Goal: Transaction & Acquisition: Purchase product/service

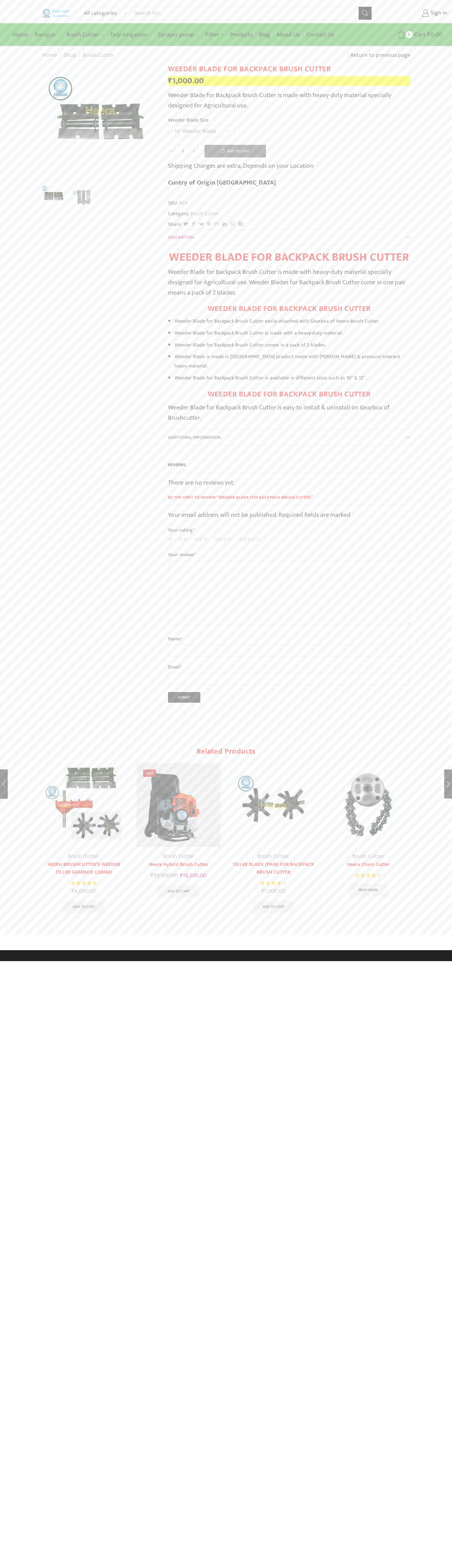
select select "16" Weeder Blade"
type input "Google Storebot"
click at [235, 151] on button "Add to cart" at bounding box center [235, 151] width 62 height 13
click at [408, 35] on span "Cart" at bounding box center [408, 35] width 13 height 9
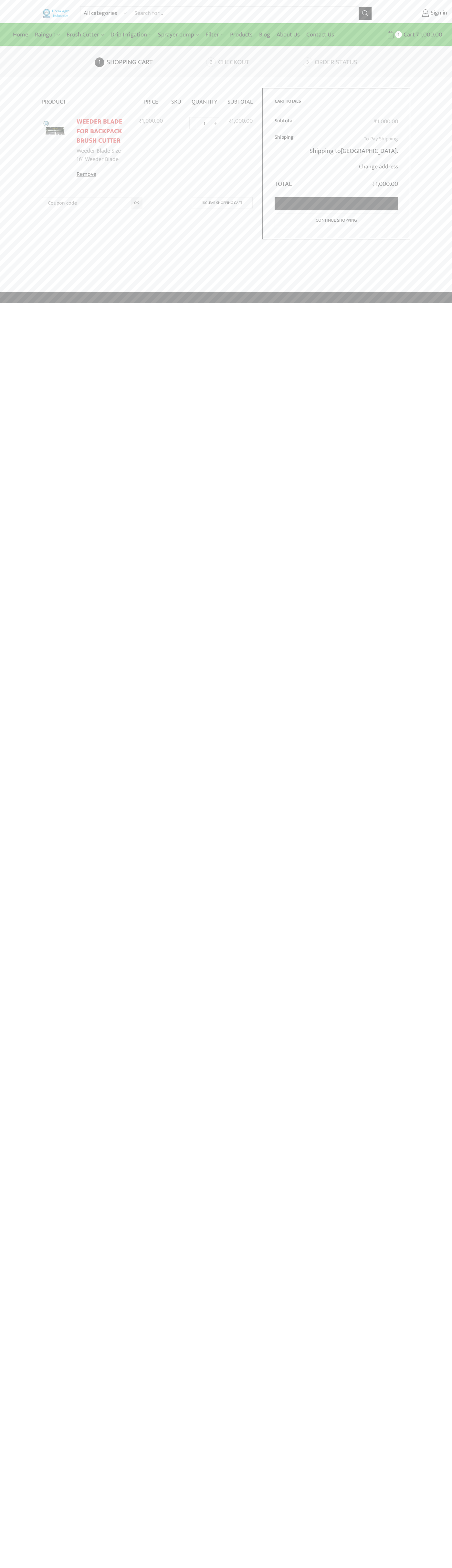
click at [336, 204] on link "Proceed to checkout" at bounding box center [336, 204] width 123 height 13
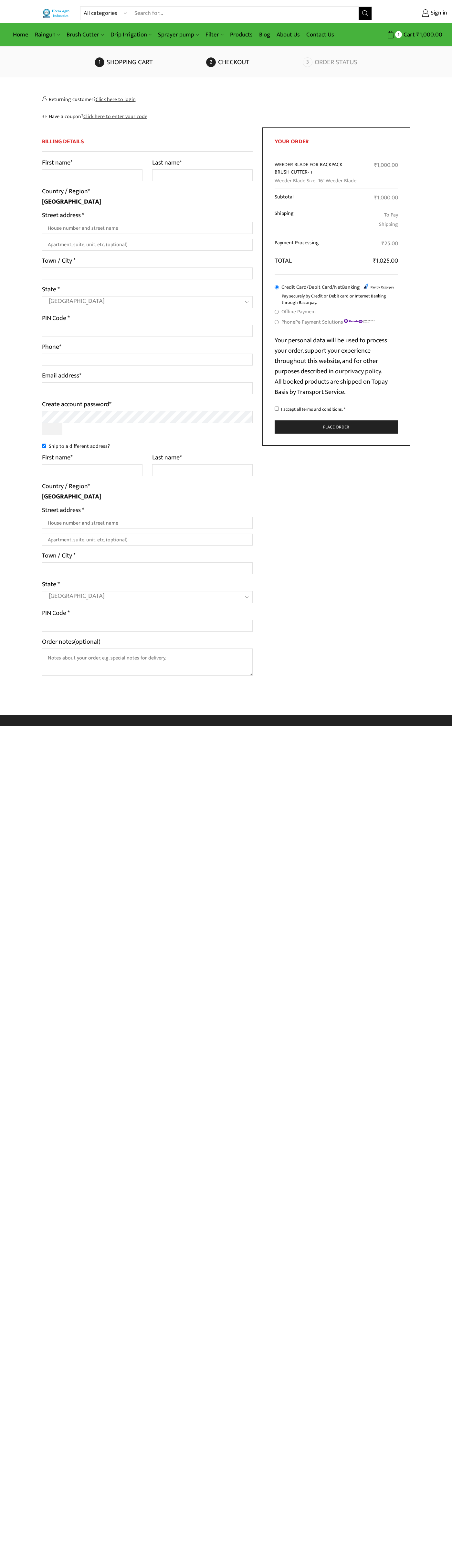
select select "MH"
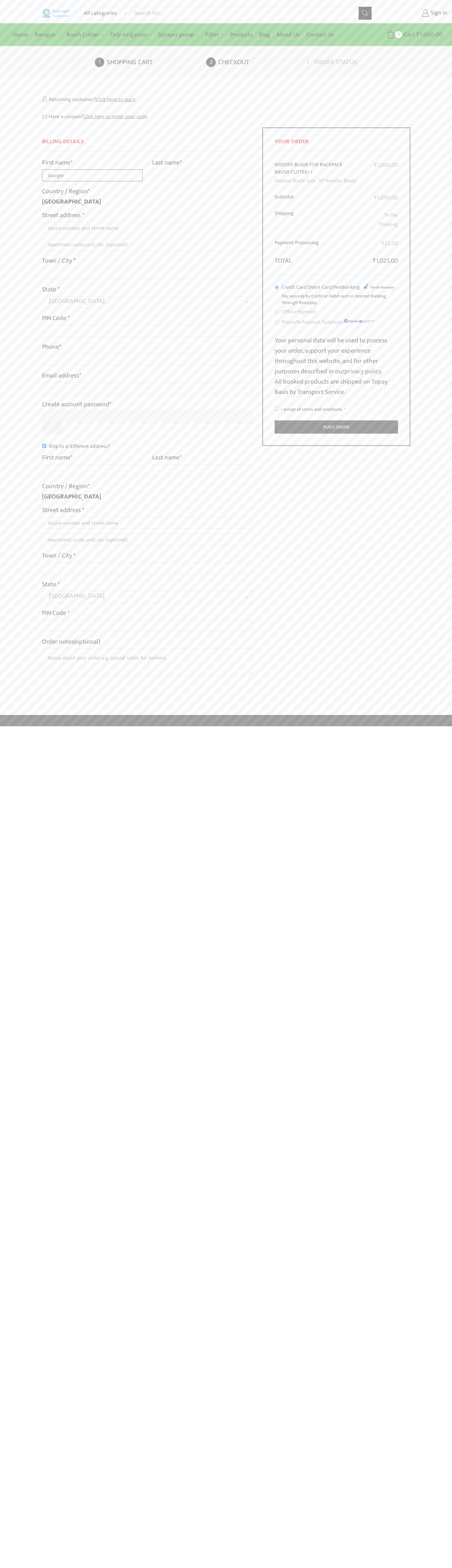
type input "Google"
type input "Storebot"
type input "[STREET_ADDRESS]"
type input "First floor"
type input "mountain view"
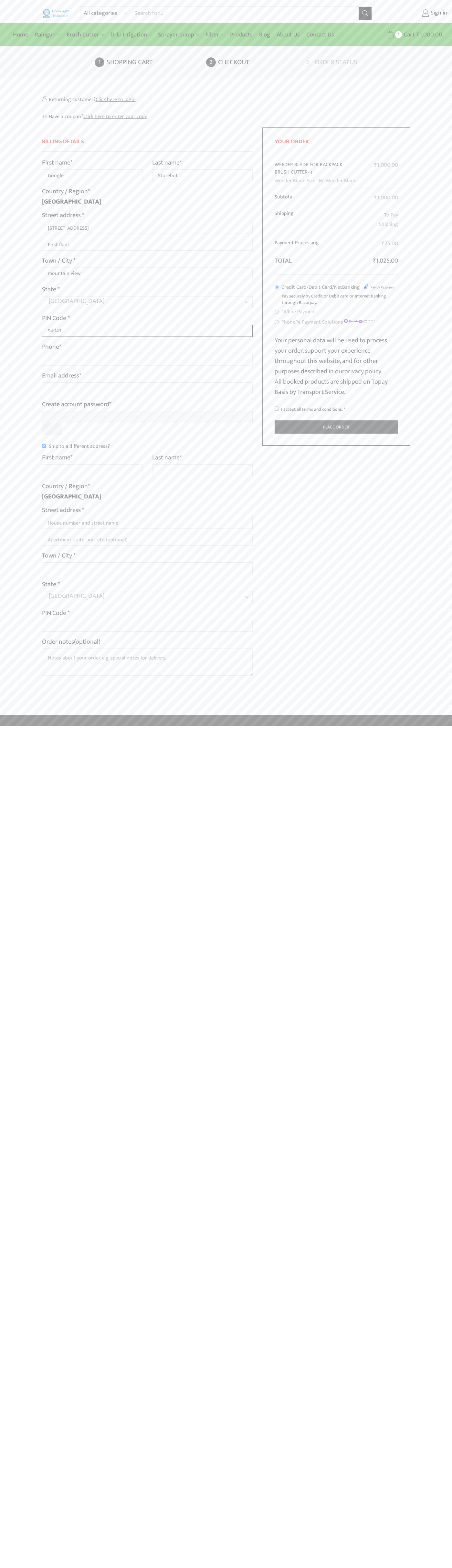
type input "94043"
type input "08067218000"
type input "[EMAIL_ADDRESS][DOMAIN_NAME]"
click at [44, 446] on input "Ship to a different address?" at bounding box center [44, 446] width 4 height 4
checkbox input "false"
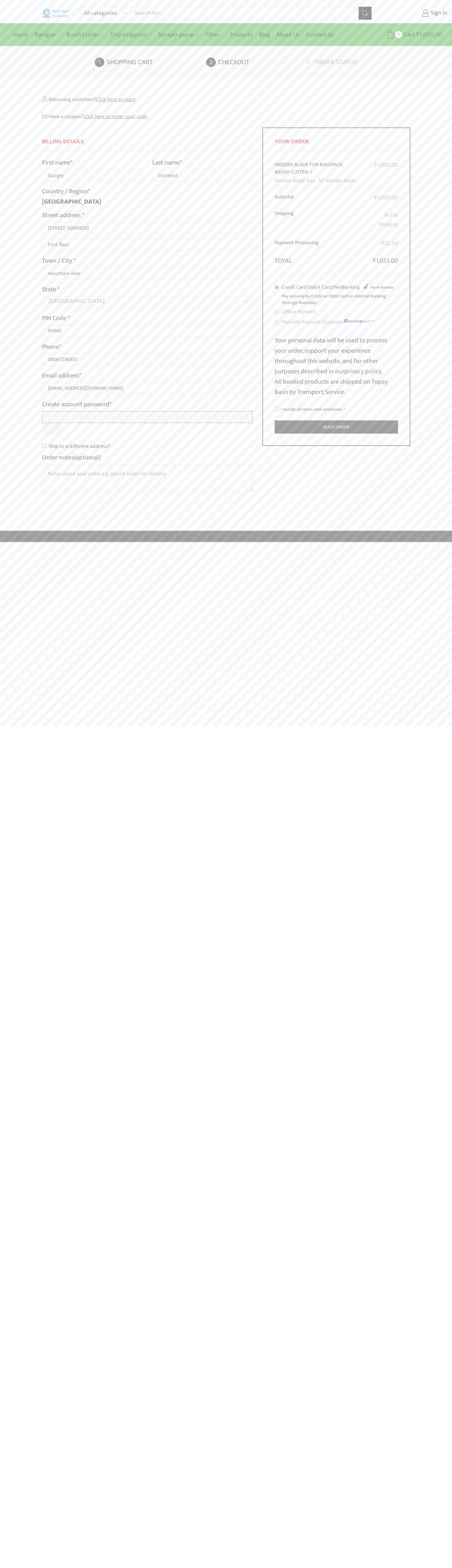
click at [277, 409] on input "I accept all terms and conditions. *" at bounding box center [277, 408] width 4 height 4
checkbox input "true"
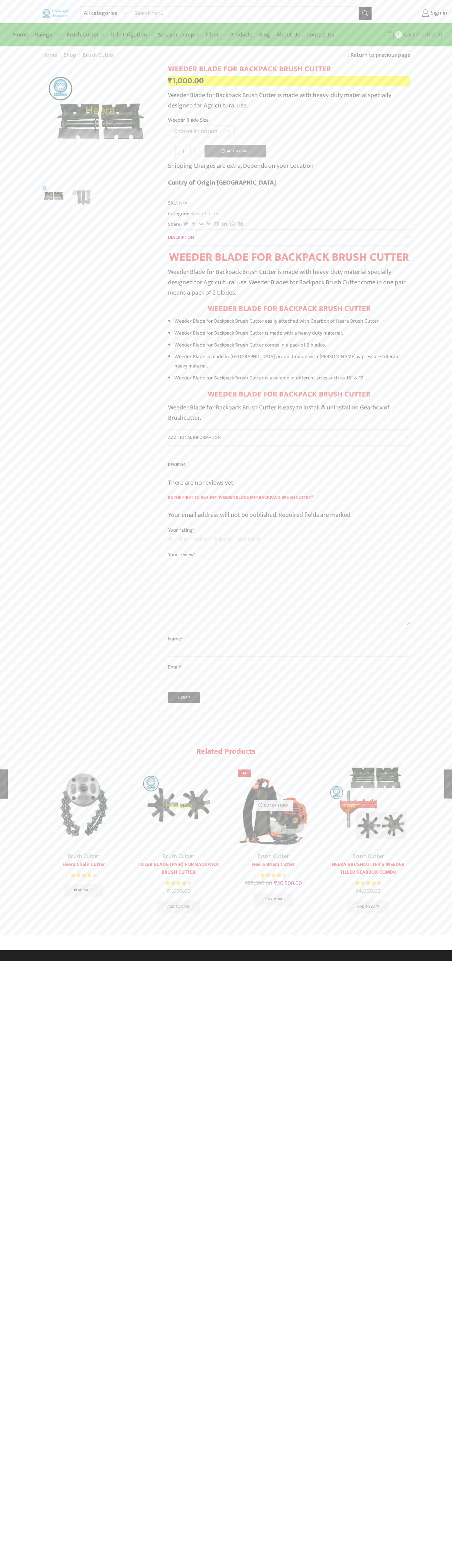
click at [408, 35] on span "Cart" at bounding box center [408, 35] width 13 height 9
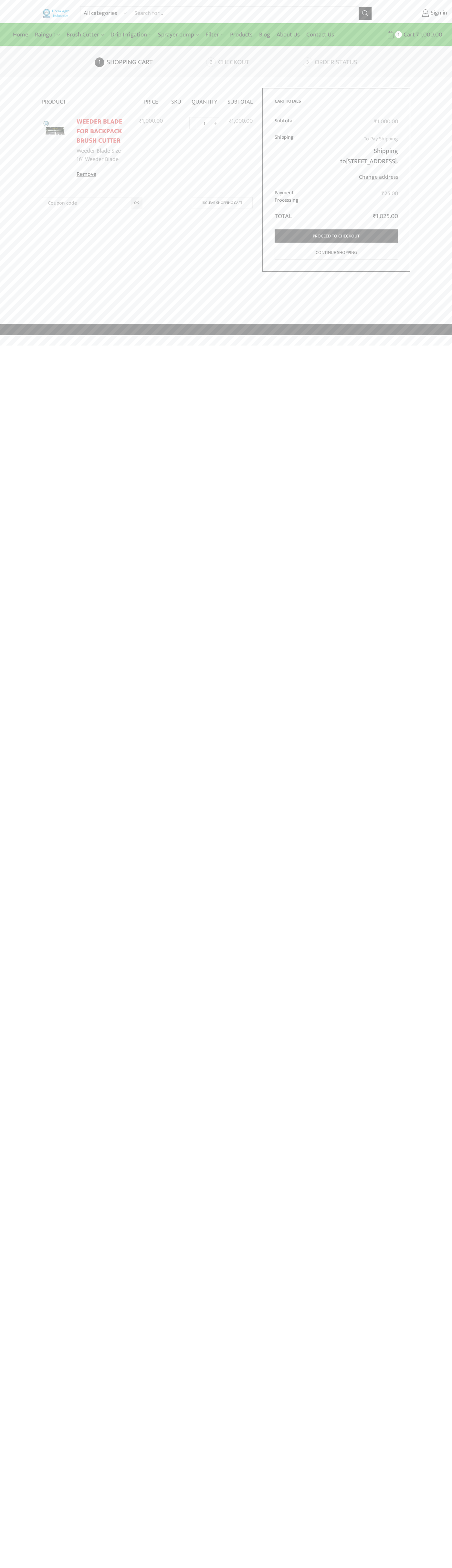
click at [104, 175] on link "Remove" at bounding box center [104, 175] width 54 height 9
